Goal: Task Accomplishment & Management: Manage account settings

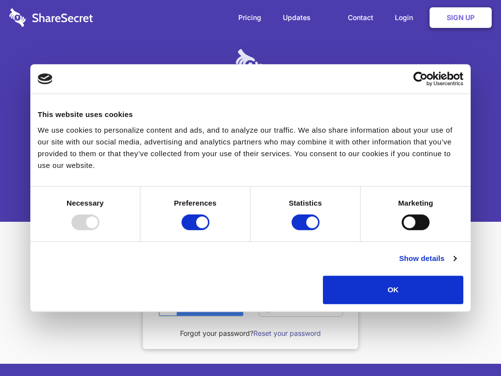
scroll to position [72, 0]
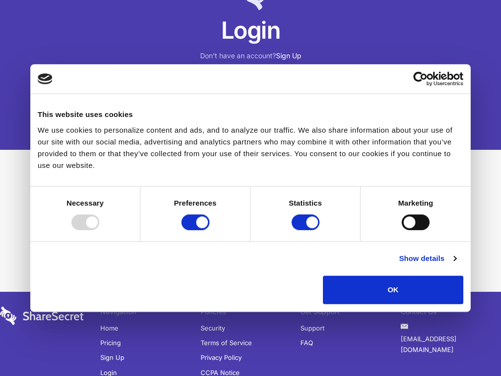
click at [195, 222] on input "Preferences" at bounding box center [195, 222] width 28 height 16
checkbox input "false"
click at [305, 222] on input "Statistics" at bounding box center [306, 222] width 28 height 16
checkbox input "false"
click at [415, 222] on input "Marketing" at bounding box center [416, 222] width 28 height 16
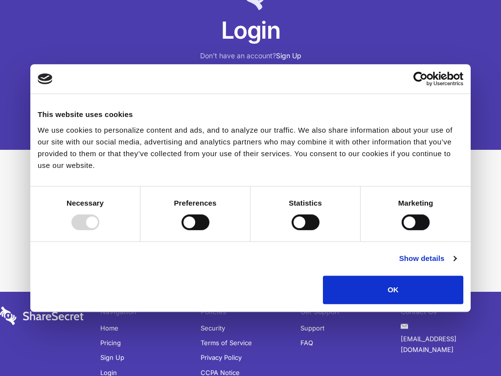
checkbox input "true"
click at [393, 289] on button "OK" at bounding box center [393, 289] width 140 height 28
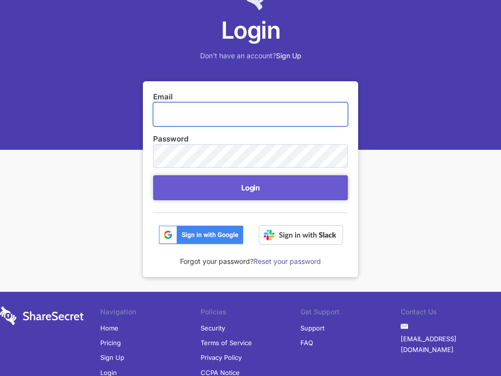
click at [250, 114] on input "Email" at bounding box center [250, 113] width 195 height 23
type input "jedidiah.okuneva42@eaglesmail.net"
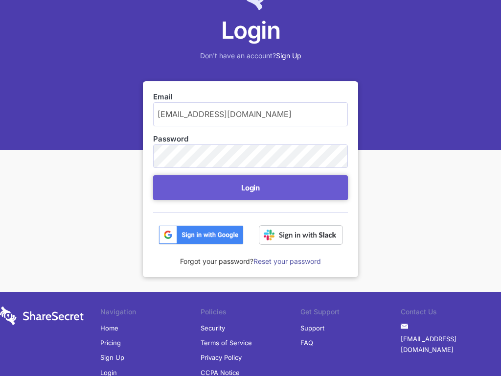
scroll to position [40, 0]
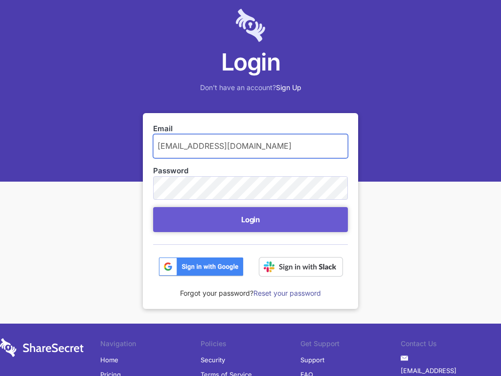
click at [153, 207] on button "Login" at bounding box center [250, 219] width 195 height 25
